Goal: Communication & Community: Answer question/provide support

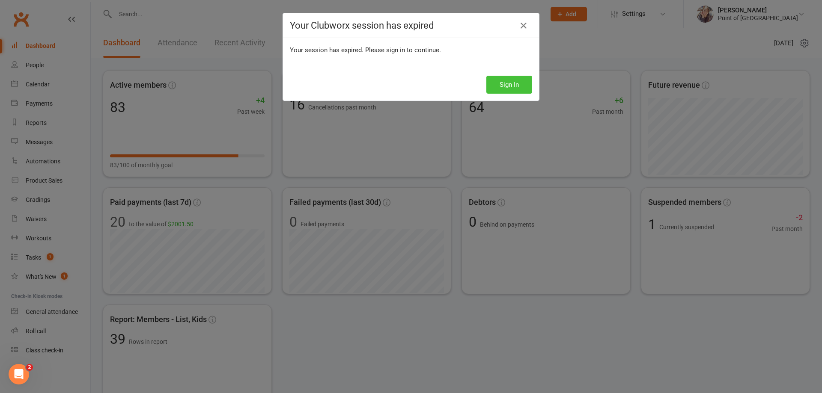
click at [506, 83] on button "Sign In" at bounding box center [509, 85] width 46 height 18
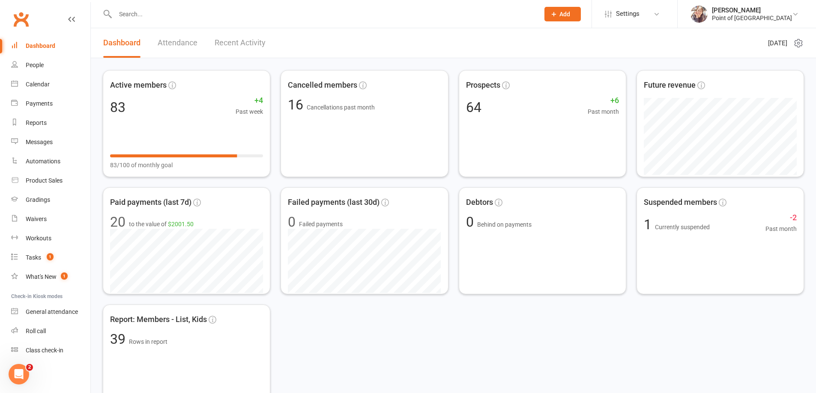
click at [154, 15] on input "text" at bounding box center [323, 14] width 420 height 12
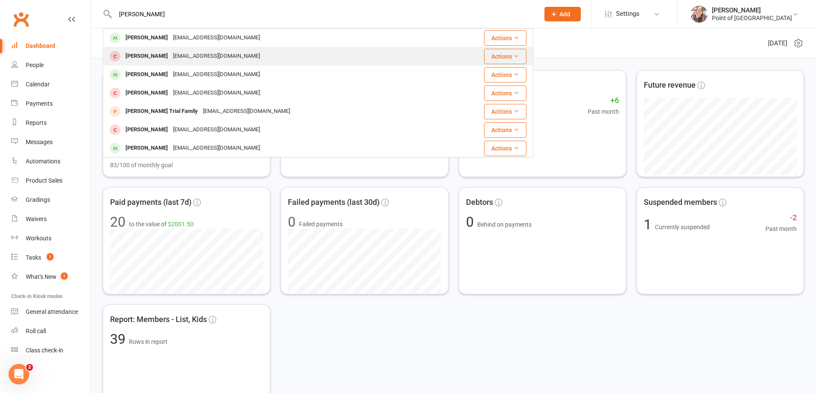
type input "[PERSON_NAME]"
click at [184, 52] on div "[EMAIL_ADDRESS][DOMAIN_NAME]" at bounding box center [216, 56] width 92 height 12
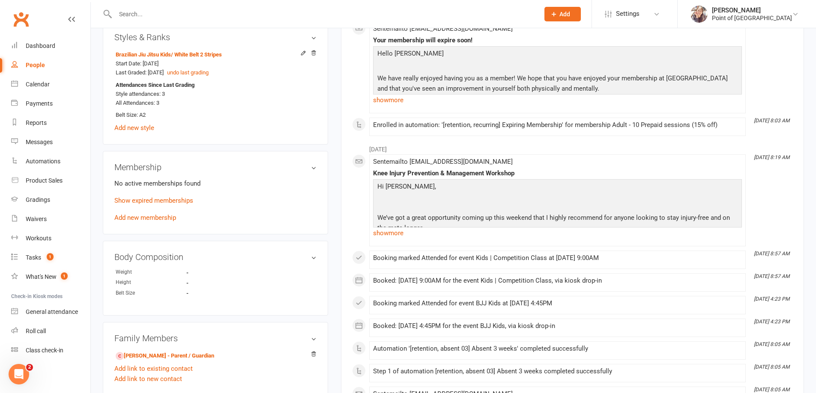
scroll to position [353, 0]
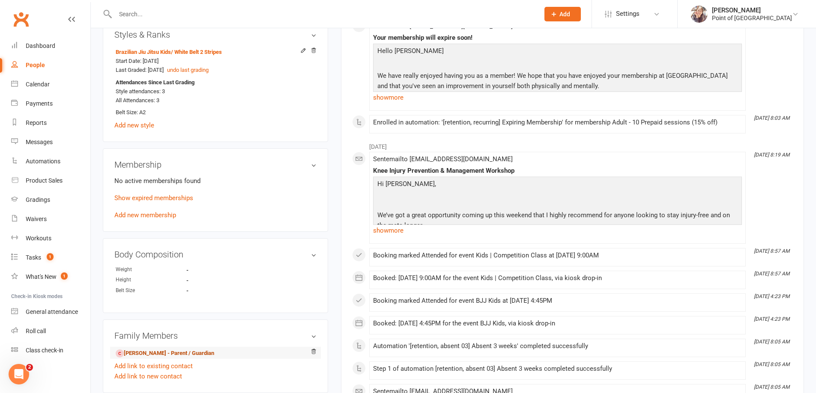
click at [153, 351] on link "[PERSON_NAME] - Parent / Guardian" at bounding box center [165, 353] width 98 height 9
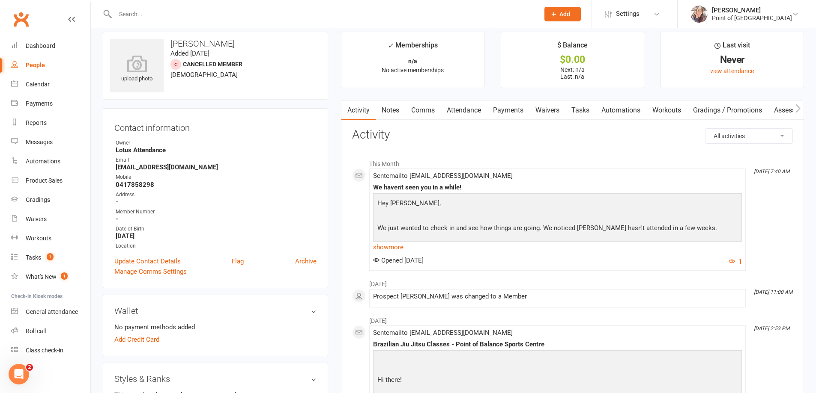
scroll to position [11, 0]
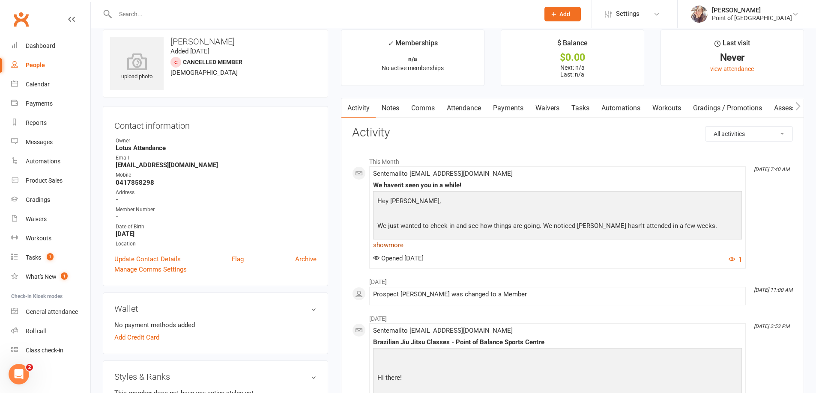
click at [386, 246] on link "show more" at bounding box center [557, 245] width 369 height 12
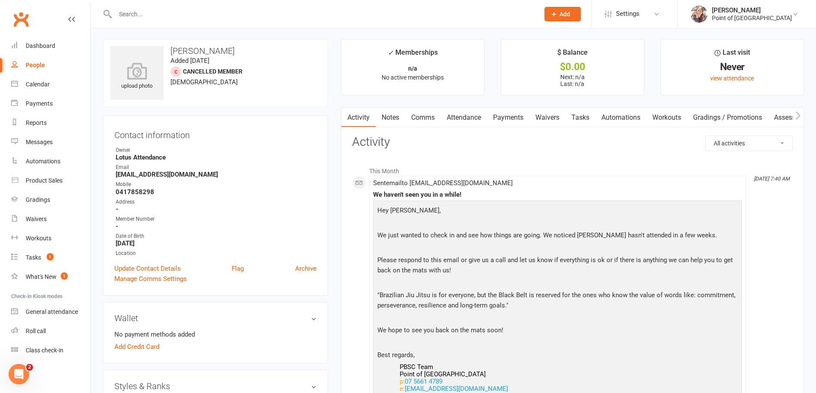
scroll to position [0, 0]
click at [434, 122] on link "Comms" at bounding box center [423, 119] width 36 height 20
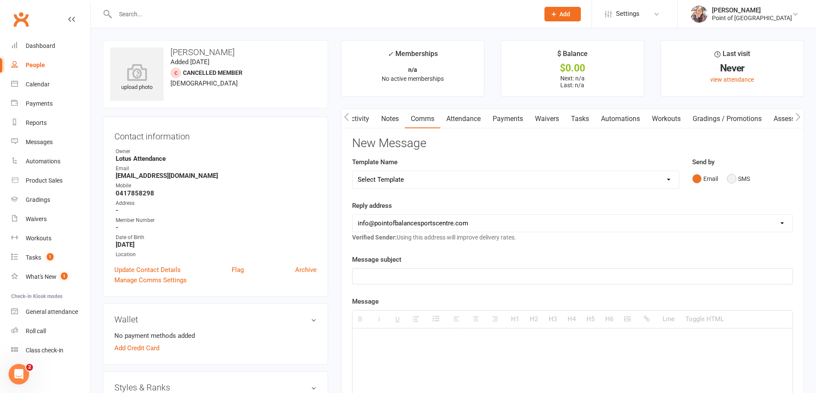
click at [733, 179] on button "SMS" at bounding box center [737, 179] width 23 height 16
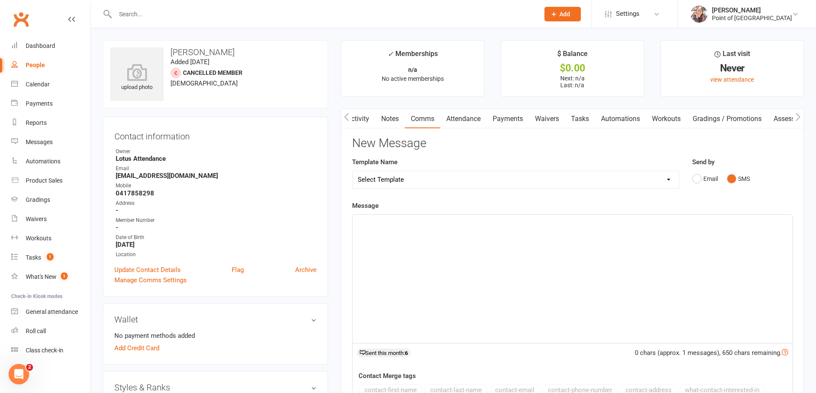
click at [456, 244] on div at bounding box center [572, 279] width 440 height 128
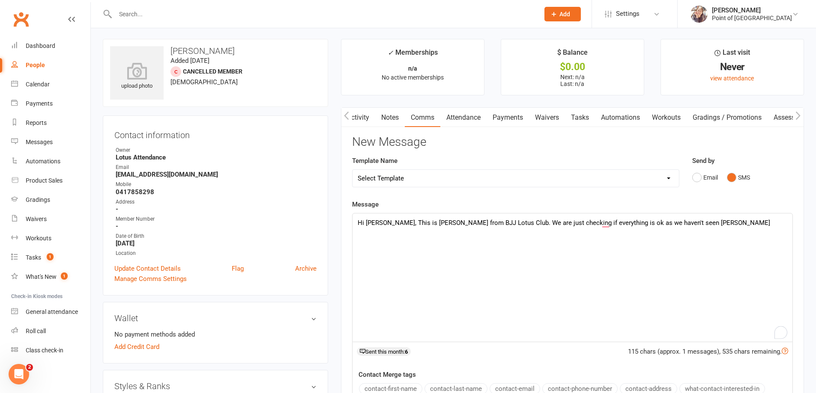
scroll to position [0, 0]
click at [687, 227] on p "Hi [PERSON_NAME], This is [PERSON_NAME] from BJJ Lotus Club. We are just checki…" at bounding box center [571, 224] width 429 height 10
click at [723, 228] on p "Hi [PERSON_NAME], This is [PERSON_NAME] from BJJ Lotus Club. We are just checki…" at bounding box center [571, 229] width 429 height 21
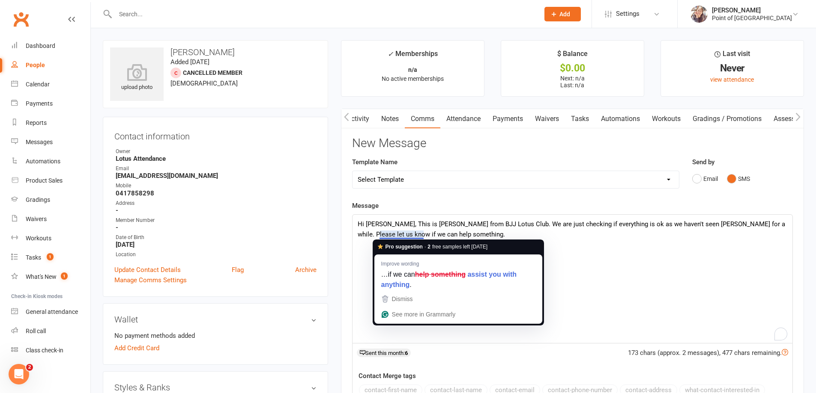
click at [393, 236] on p "Hi [PERSON_NAME], This is [PERSON_NAME] from BJJ Lotus Club. We are just checki…" at bounding box center [571, 229] width 429 height 21
click at [445, 231] on p "Hi [PERSON_NAME], This is [PERSON_NAME] from BJJ Lotus Club. We are just checki…" at bounding box center [571, 229] width 429 height 21
drag, startPoint x: 442, startPoint y: 232, endPoint x: 381, endPoint y: 238, distance: 61.5
click at [381, 238] on p "Hi [PERSON_NAME], This is [PERSON_NAME] from BJJ Lotus Club. We are just checki…" at bounding box center [571, 229] width 429 height 21
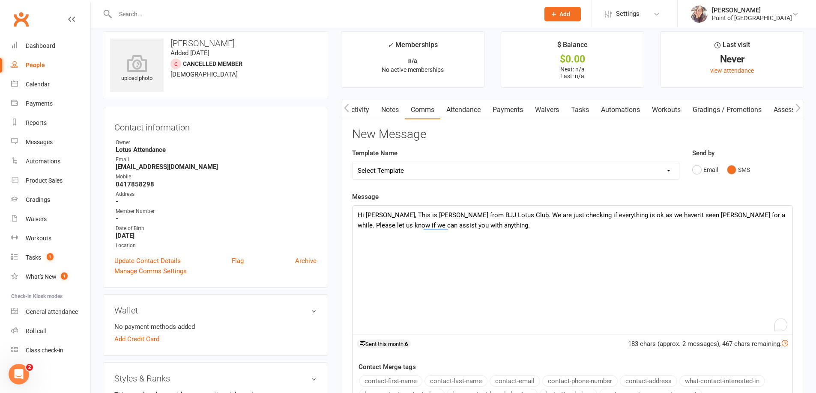
scroll to position [11, 0]
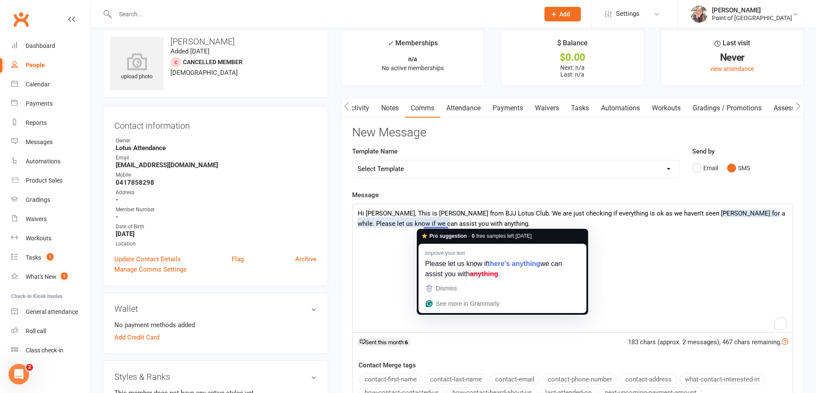
click at [470, 222] on p "Hi [PERSON_NAME], This is [PERSON_NAME] from BJJ Lotus Club. We are just checki…" at bounding box center [571, 218] width 429 height 21
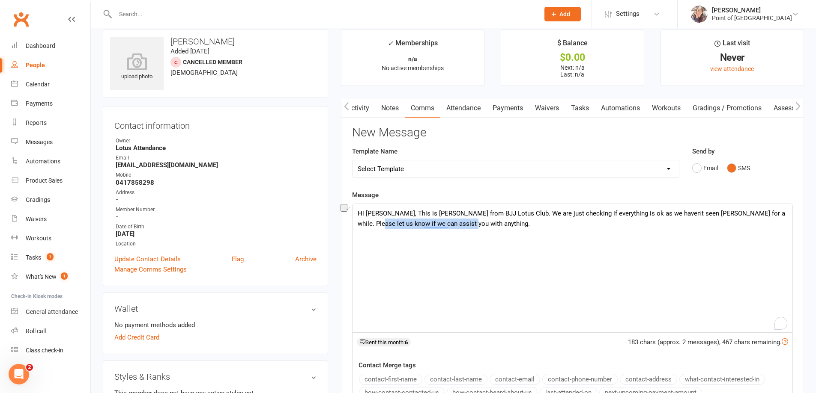
drag, startPoint x: 451, startPoint y: 219, endPoint x: 356, endPoint y: 224, distance: 94.7
click at [356, 224] on div "Hi [PERSON_NAME], This is [PERSON_NAME] from BJJ Lotus Club. We are just checki…" at bounding box center [572, 268] width 440 height 128
drag, startPoint x: 517, startPoint y: 215, endPoint x: 499, endPoint y: 215, distance: 18.4
click at [499, 215] on p "Hi [PERSON_NAME], This is [PERSON_NAME] from BJJ Lotus Club. We are just checki…" at bounding box center [571, 218] width 429 height 21
click at [598, 215] on p "Hi [PERSON_NAME], This is [PERSON_NAME] from BJJ Lotus Club. I'm just checking …" at bounding box center [571, 218] width 429 height 21
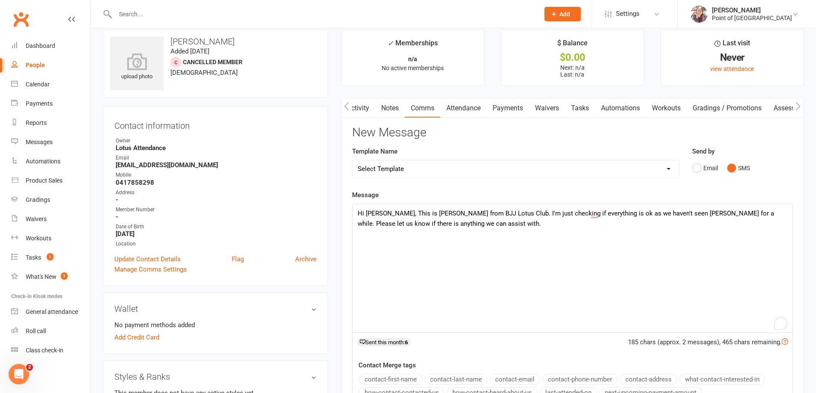
click at [450, 226] on p "Hi [PERSON_NAME], This is [PERSON_NAME] from BJJ Lotus Club. I'm just checking …" at bounding box center [571, 218] width 429 height 21
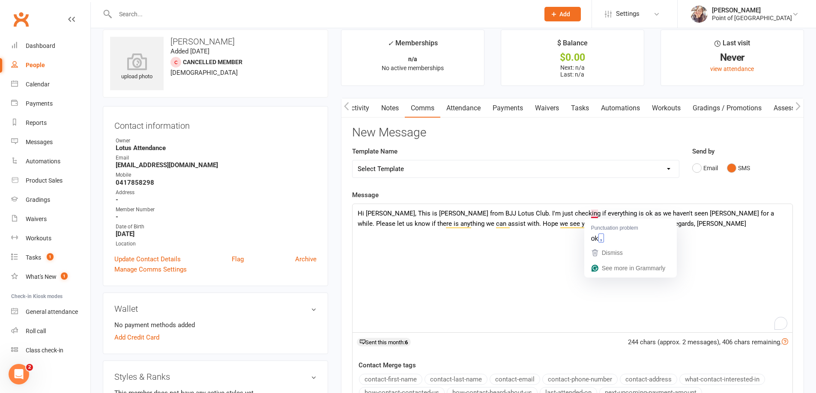
click at [701, 263] on div "Hi [PERSON_NAME], This is [PERSON_NAME] from BJJ Lotus Club. I'm just checking …" at bounding box center [572, 268] width 440 height 128
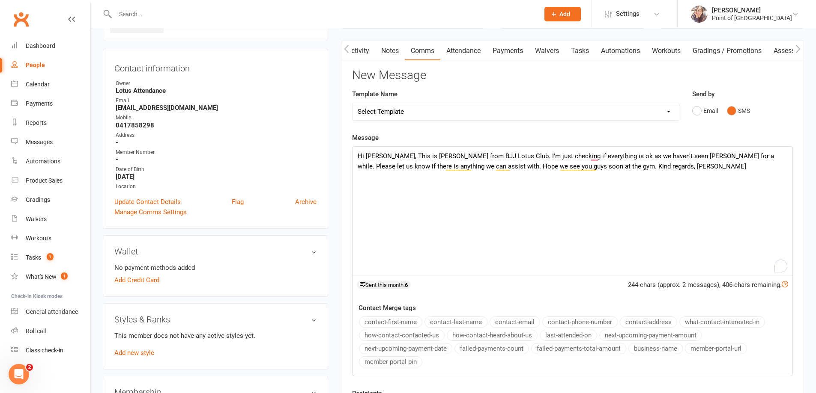
scroll to position [118, 0]
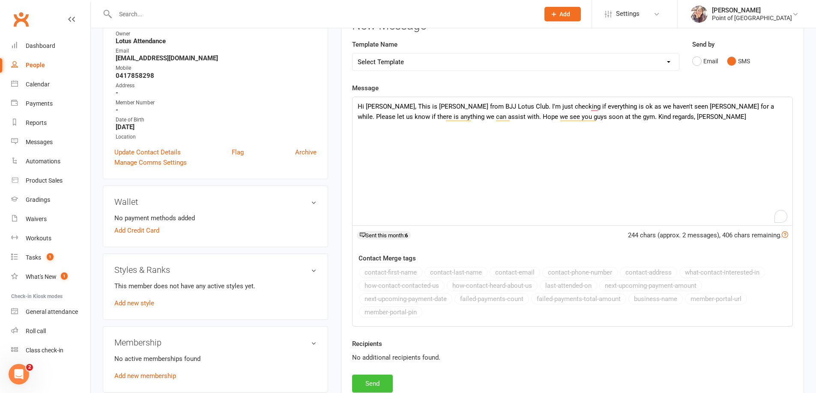
click at [376, 382] on button "Send" at bounding box center [372, 384] width 41 height 18
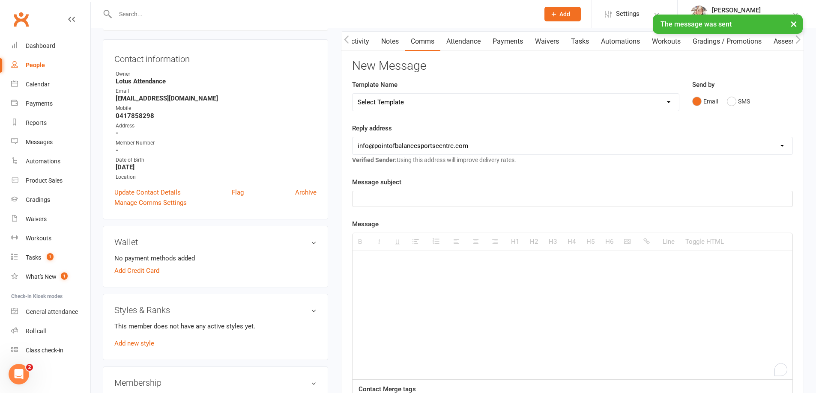
scroll to position [0, 0]
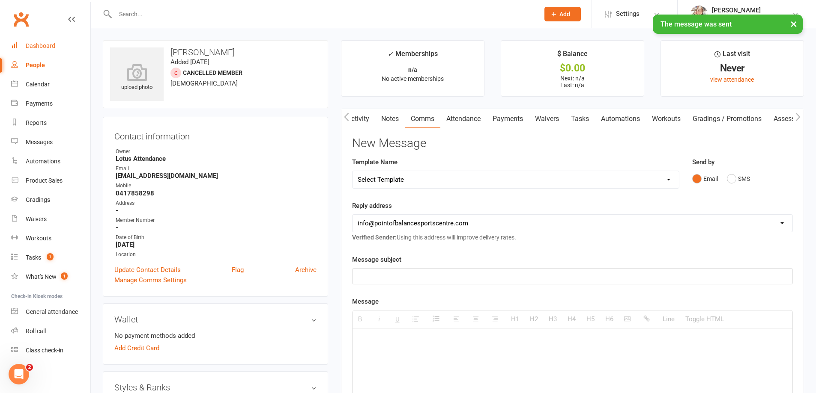
click at [48, 47] on div "Dashboard" at bounding box center [41, 45] width 30 height 7
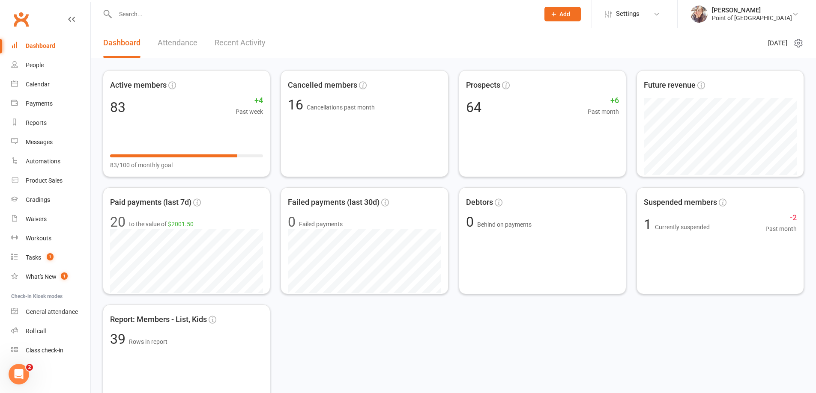
click at [177, 17] on input "text" at bounding box center [323, 14] width 420 height 12
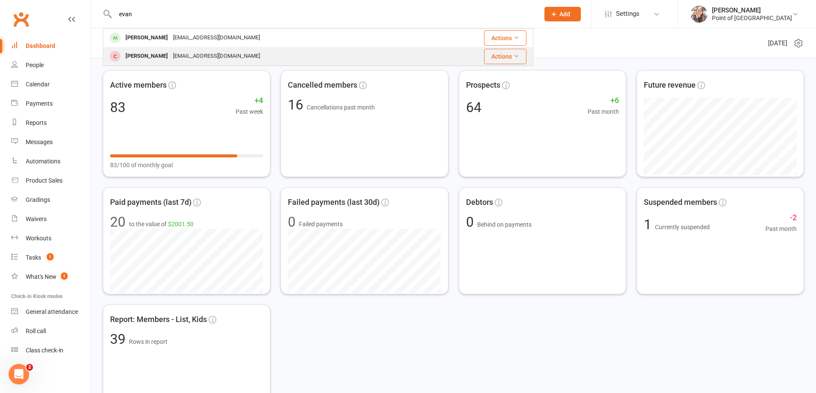
type input "evan"
click at [185, 55] on div "[EMAIL_ADDRESS][DOMAIN_NAME]" at bounding box center [216, 56] width 92 height 12
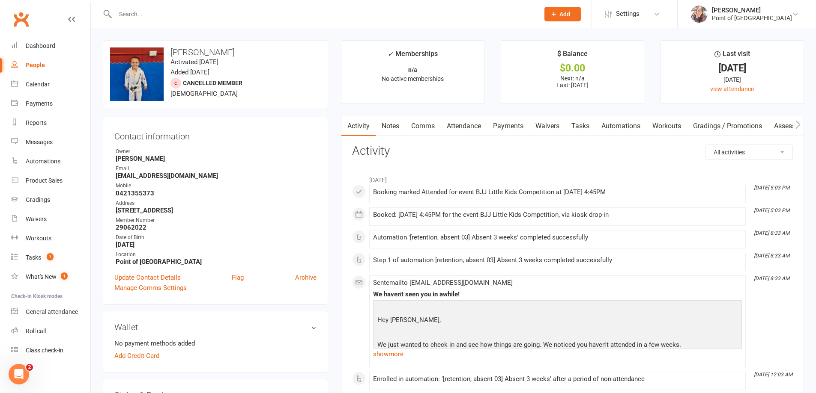
click at [424, 129] on link "Comms" at bounding box center [423, 126] width 36 height 20
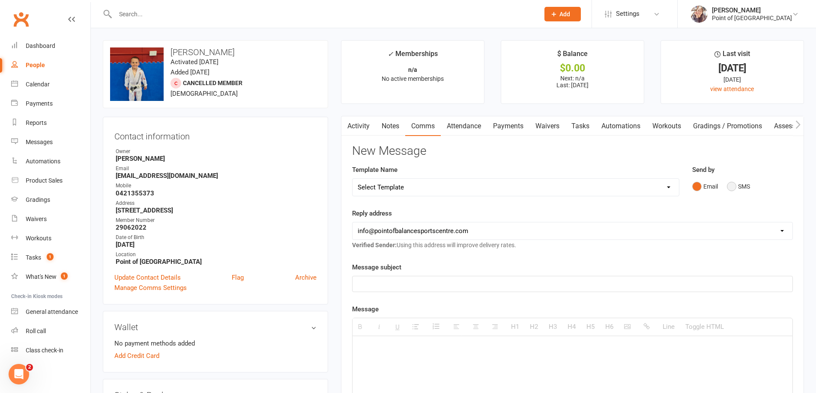
click at [734, 188] on button "SMS" at bounding box center [737, 187] width 23 height 16
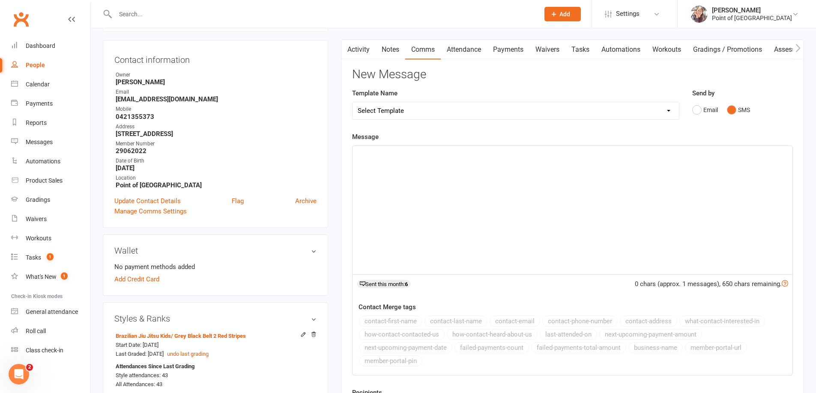
scroll to position [86, 0]
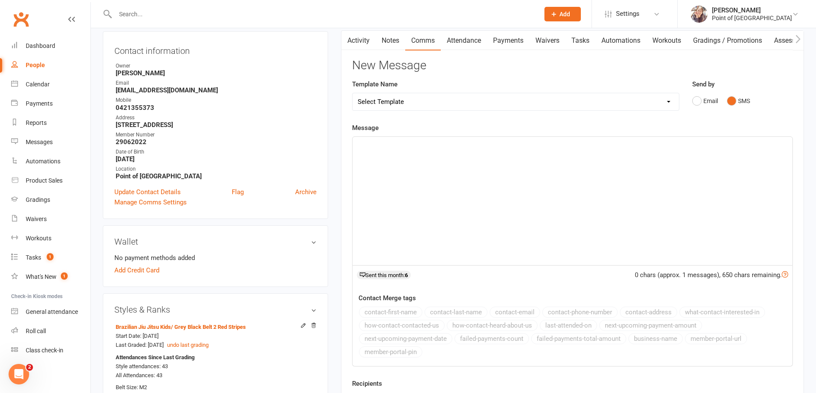
click at [417, 138] on div at bounding box center [572, 201] width 440 height 128
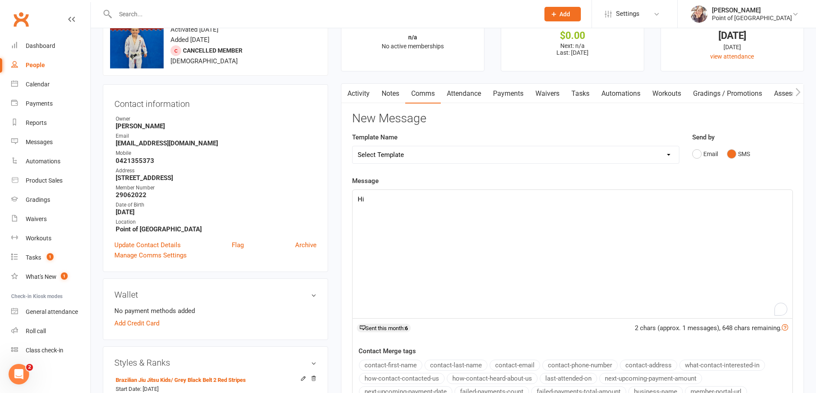
scroll to position [21, 0]
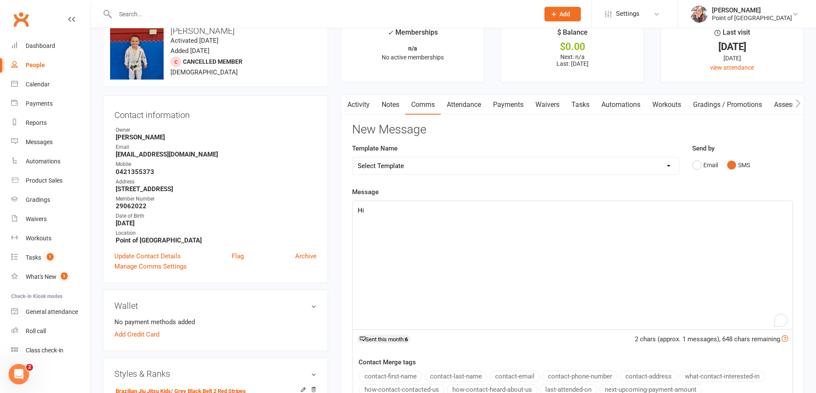
click at [543, 104] on link "Waivers" at bounding box center [547, 105] width 36 height 20
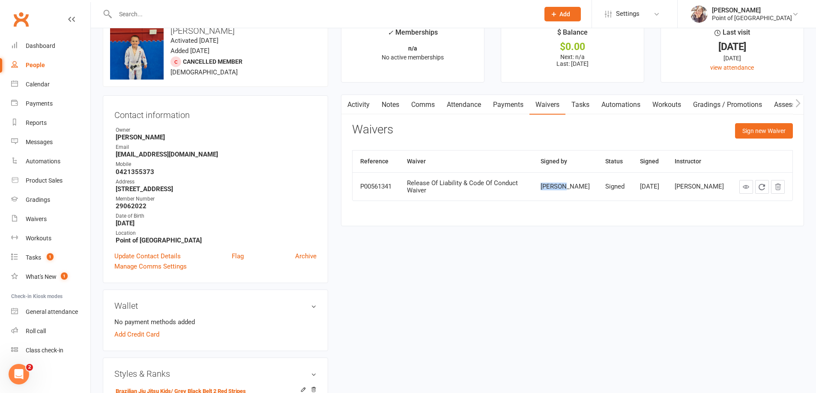
drag, startPoint x: 569, startPoint y: 182, endPoint x: 547, endPoint y: 187, distance: 21.8
click at [547, 187] on div "[PERSON_NAME]" at bounding box center [564, 186] width 49 height 7
copy div "[PERSON_NAME]"
click at [746, 188] on icon at bounding box center [745, 187] width 6 height 6
click at [426, 104] on link "Comms" at bounding box center [423, 105] width 36 height 20
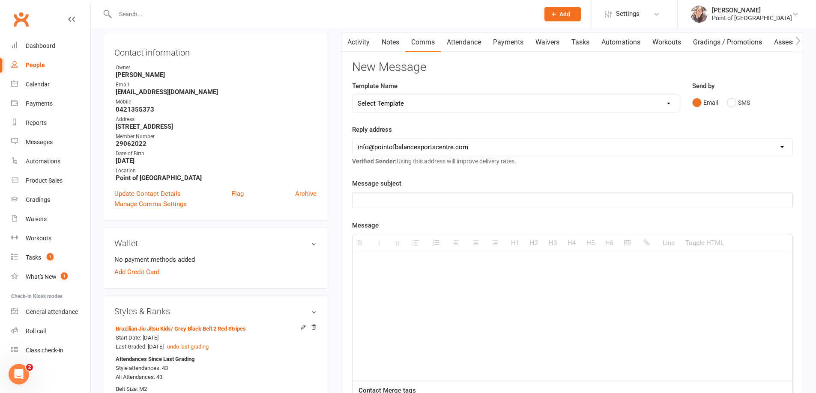
scroll to position [86, 0]
click at [738, 103] on button "SMS" at bounding box center [737, 101] width 23 height 16
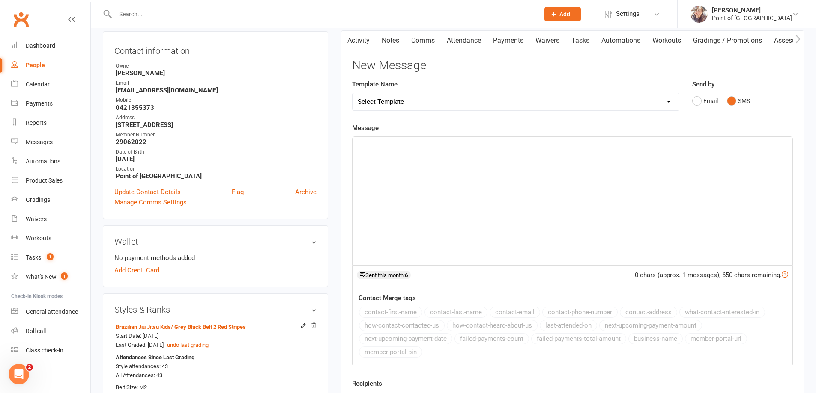
click at [398, 149] on p at bounding box center [571, 146] width 429 height 10
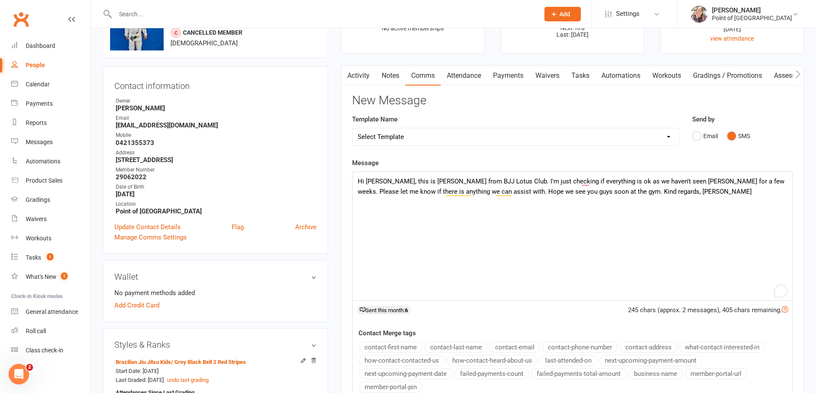
scroll to position [139, 0]
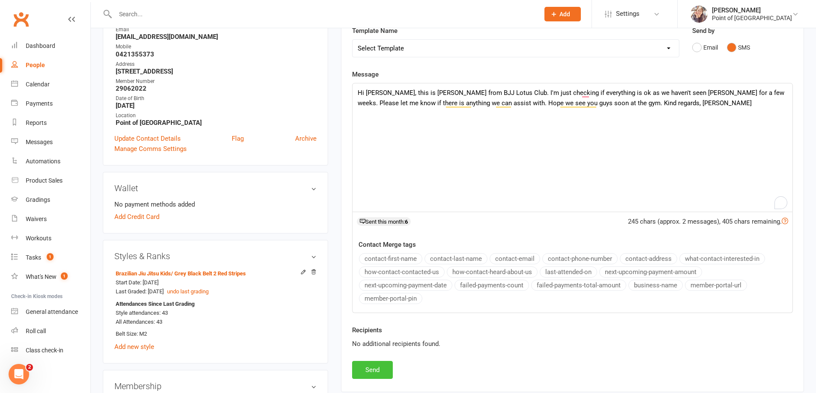
click at [371, 375] on button "Send" at bounding box center [372, 370] width 41 height 18
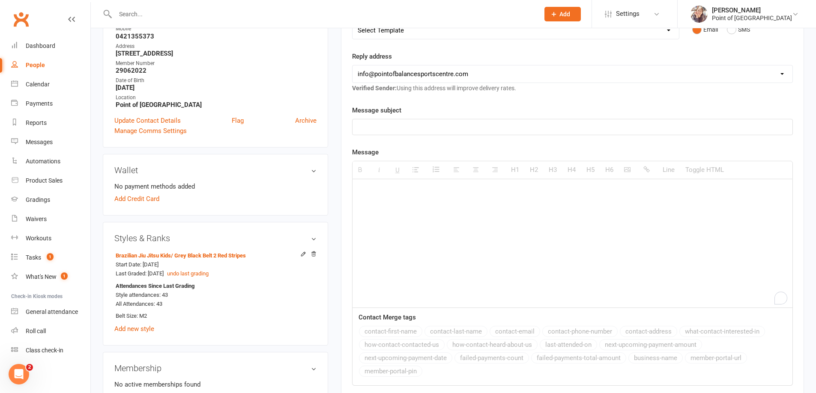
scroll to position [235, 0]
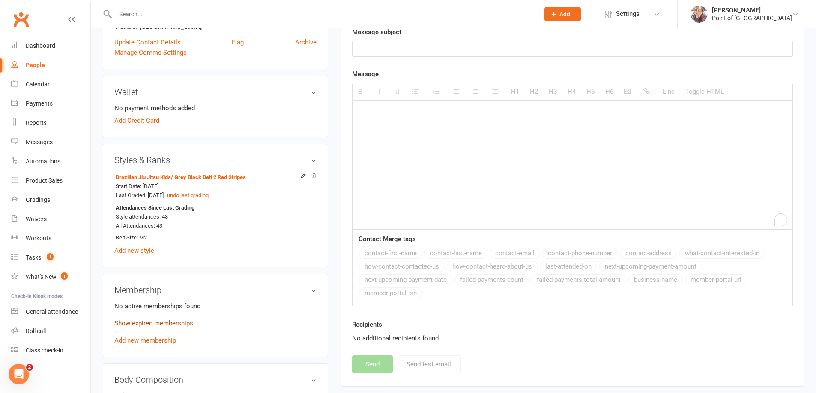
click at [146, 322] on link "Show expired memberships" at bounding box center [153, 324] width 79 height 8
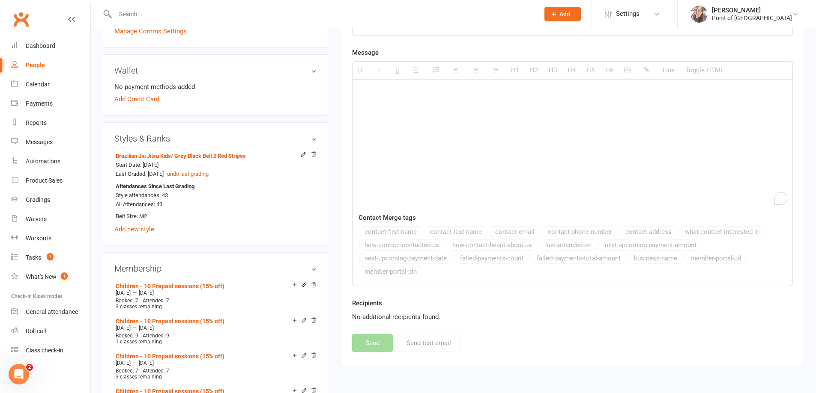
scroll to position [268, 0]
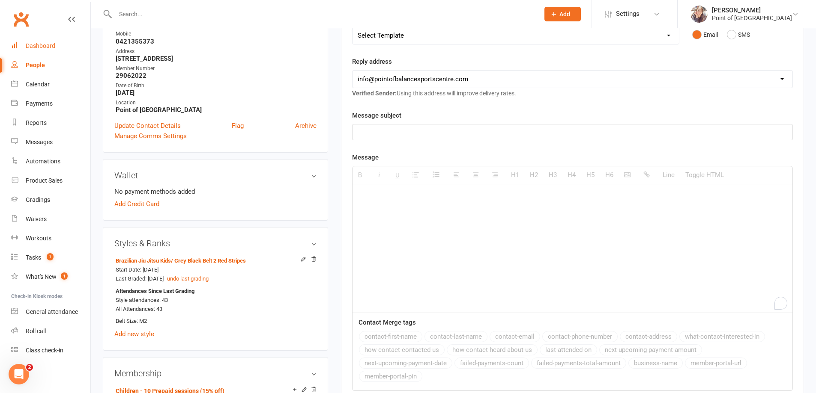
scroll to position [150, 0]
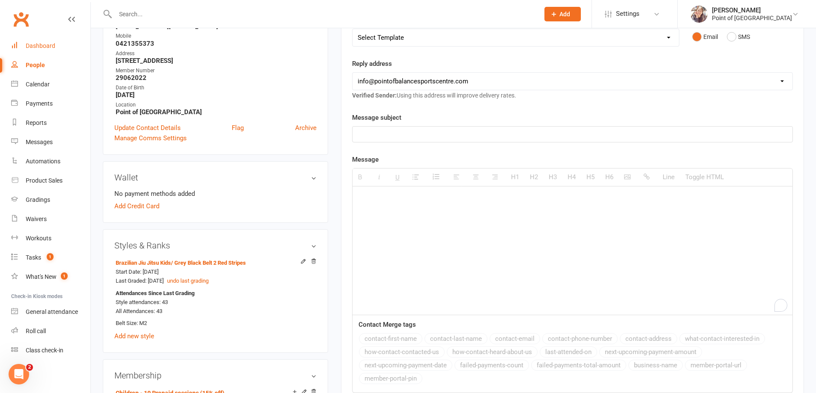
click at [49, 45] on div "Dashboard" at bounding box center [41, 45] width 30 height 7
